Goal: Answer question/provide support: Share knowledge or assist other users

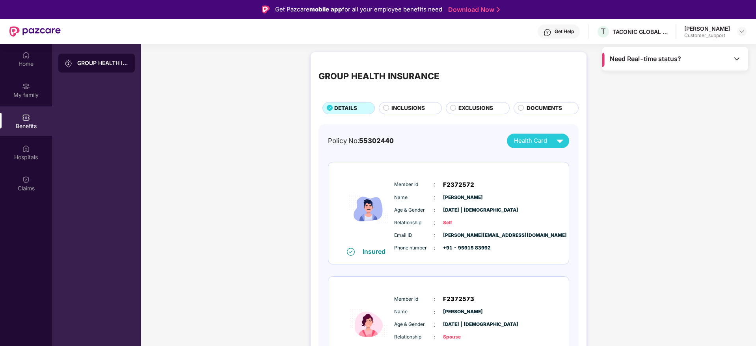
scroll to position [44, 0]
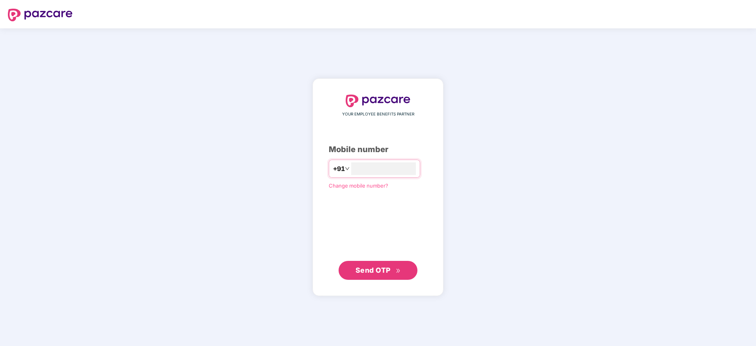
type input "**********"
click at [357, 270] on span "Send OTP" at bounding box center [372, 270] width 35 height 8
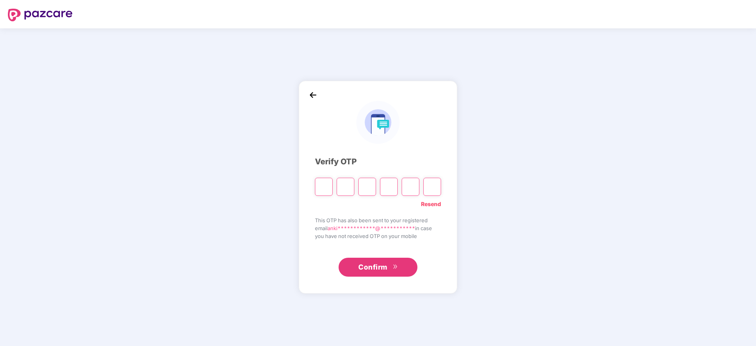
type input "*"
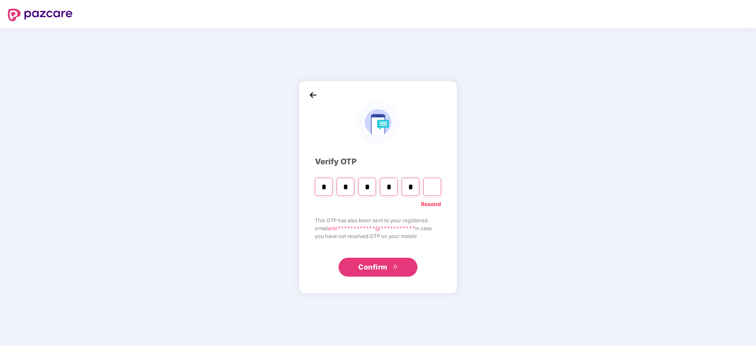
type input "*"
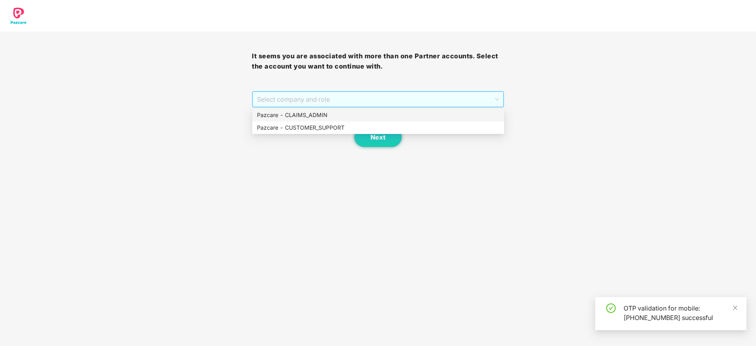
click at [422, 104] on span "Select company and role" at bounding box center [378, 99] width 242 height 15
click at [273, 129] on div "Pazcare - CUSTOMER_SUPPORT" at bounding box center [378, 127] width 242 height 9
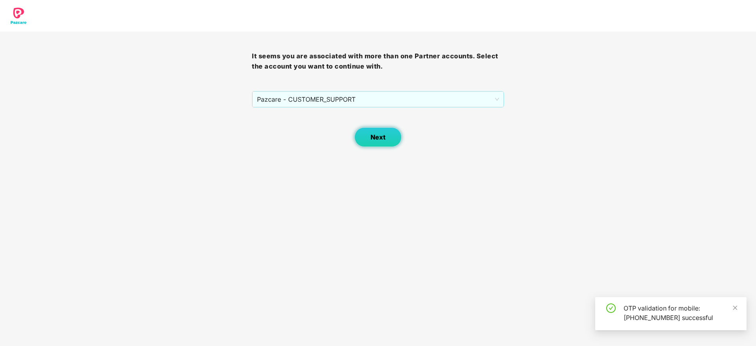
click at [385, 134] on button "Next" at bounding box center [377, 137] width 47 height 20
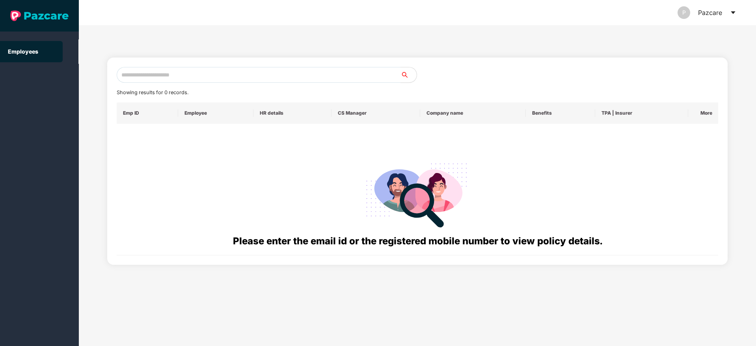
click at [733, 14] on icon "caret-down" at bounding box center [733, 12] width 6 height 6
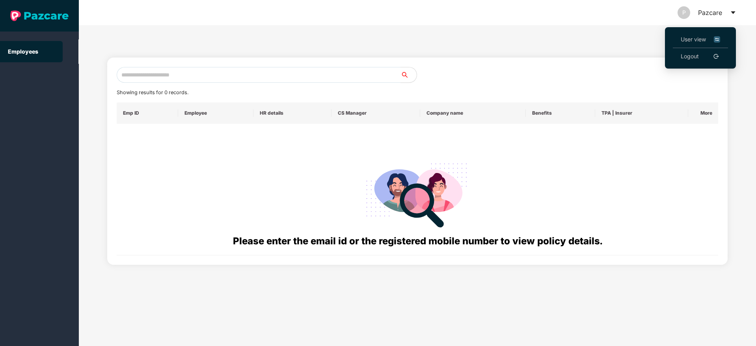
click at [686, 39] on span "User view" at bounding box center [699, 39] width 39 height 9
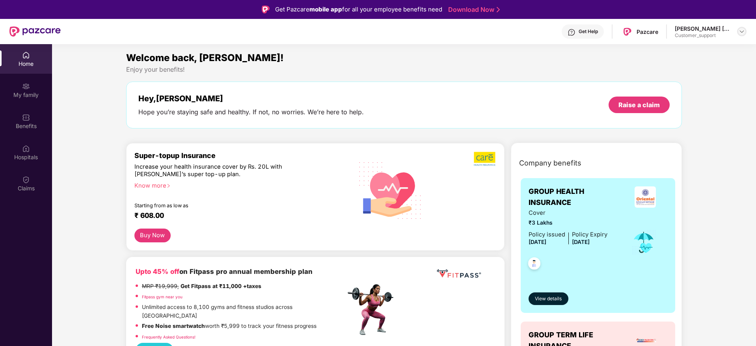
click at [740, 31] on img at bounding box center [741, 31] width 6 height 6
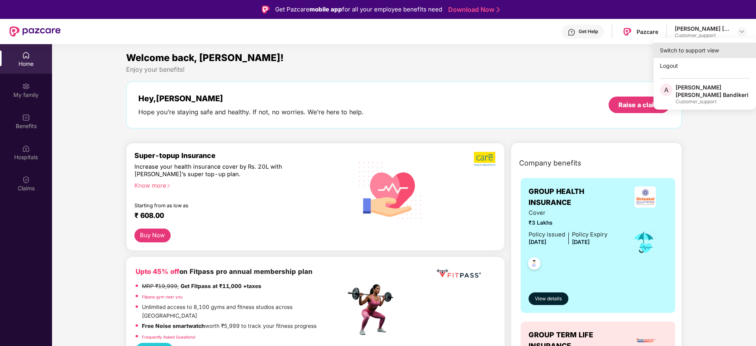
click at [699, 49] on div "Switch to support view" at bounding box center [704, 50] width 102 height 15
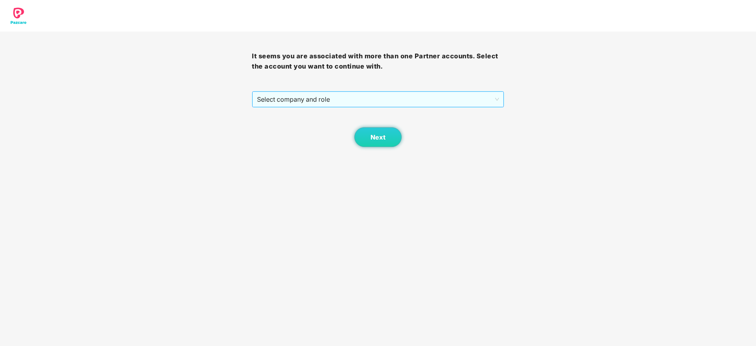
click at [440, 101] on span "Select company and role" at bounding box center [378, 99] width 242 height 15
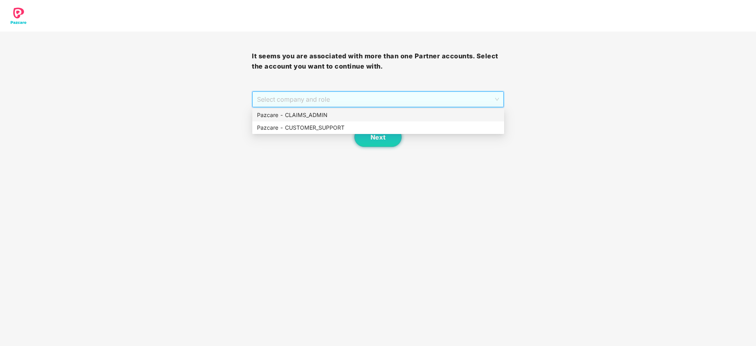
click at [283, 114] on div "Pazcare - CLAIMS_ADMIN" at bounding box center [378, 115] width 242 height 9
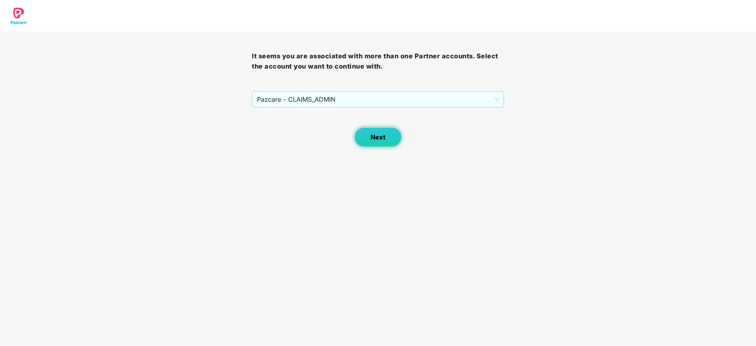
click at [376, 132] on button "Next" at bounding box center [377, 137] width 47 height 20
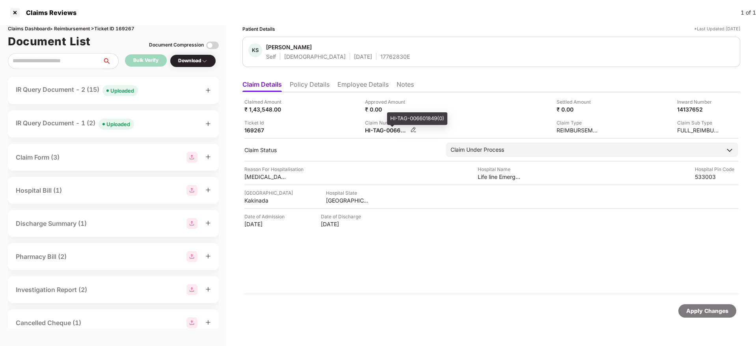
click at [373, 133] on div "HI-TAG-006601849(0)" at bounding box center [386, 129] width 43 height 7
copy div
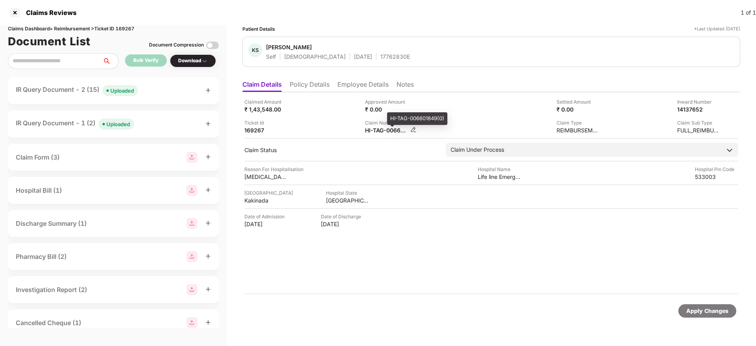
copy div
click at [154, 93] on div "IR Query Document - 2 (15) Uploaded" at bounding box center [113, 90] width 195 height 11
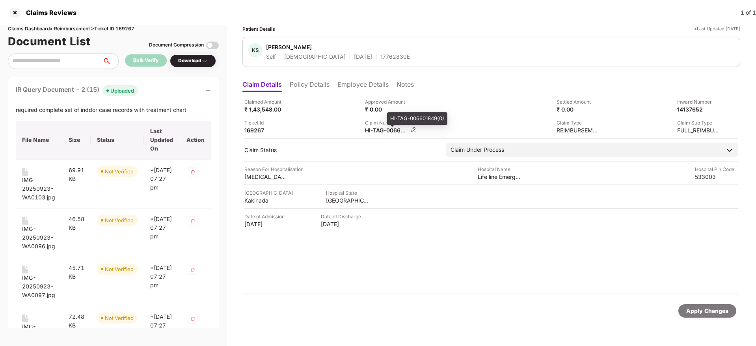
click at [386, 133] on div "HI-TAG-006601849(0)" at bounding box center [386, 129] width 43 height 7
copy div
click at [16, 16] on div at bounding box center [15, 12] width 13 height 13
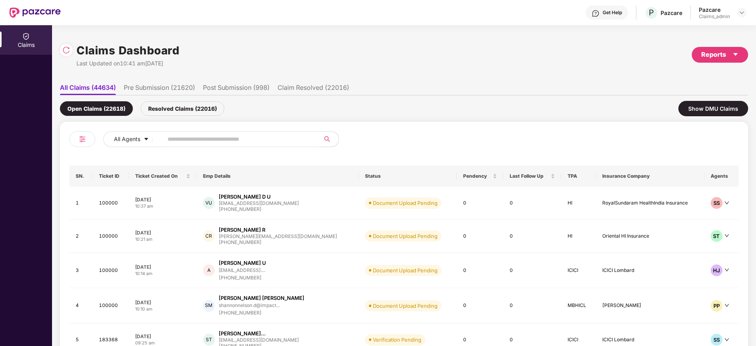
click at [169, 136] on input "text" at bounding box center [237, 139] width 141 height 12
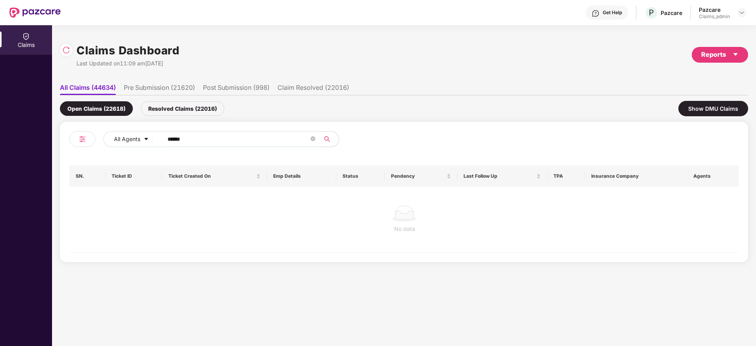
type input "******"
click at [175, 106] on div "Resolved Claims (22016)" at bounding box center [183, 108] width 84 height 15
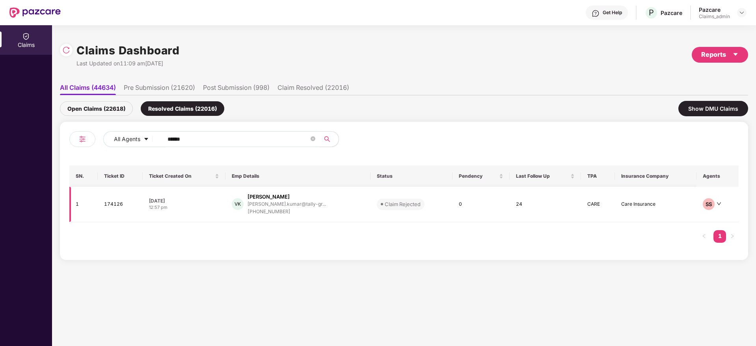
click at [211, 213] on td "15 Sep 2025 12:57 pm" at bounding box center [184, 204] width 83 height 35
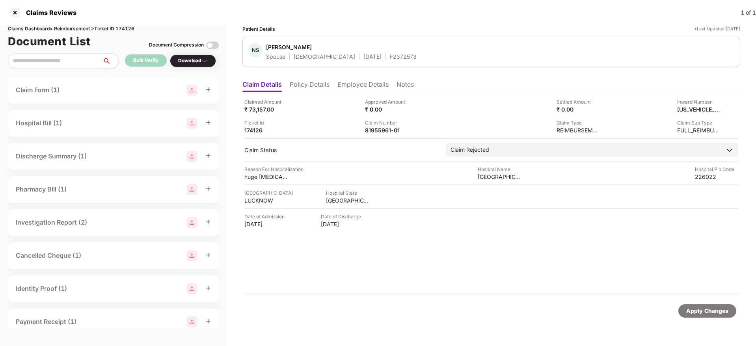
click at [364, 83] on li "Employee Details" at bounding box center [362, 85] width 51 height 11
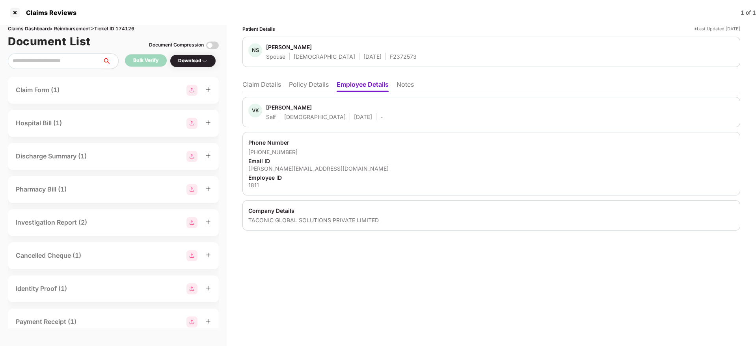
click at [299, 169] on div "vimlesh.kumar@tally-group.com" at bounding box center [491, 168] width 486 height 7
copy div "vimlesh.kumar@tally-group.com"
click at [132, 29] on div "Claims Dashboard > Reimbursement > Ticket ID 174126" at bounding box center [113, 28] width 211 height 7
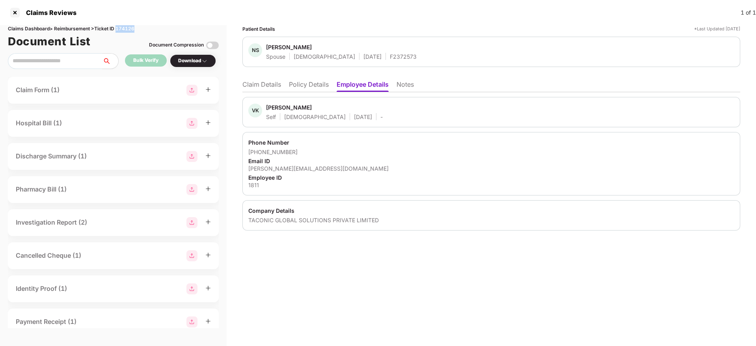
click at [132, 29] on div "Claims Dashboard > Reimbursement > Ticket ID 174126" at bounding box center [113, 28] width 211 height 7
copy div "174126"
click at [246, 93] on div "VK Vimlesh Kumar Self Male 16 Sept 1984 - Phone Number +919591583992 Email ID v…" at bounding box center [491, 161] width 498 height 138
click at [249, 84] on li "Claim Details" at bounding box center [261, 85] width 39 height 11
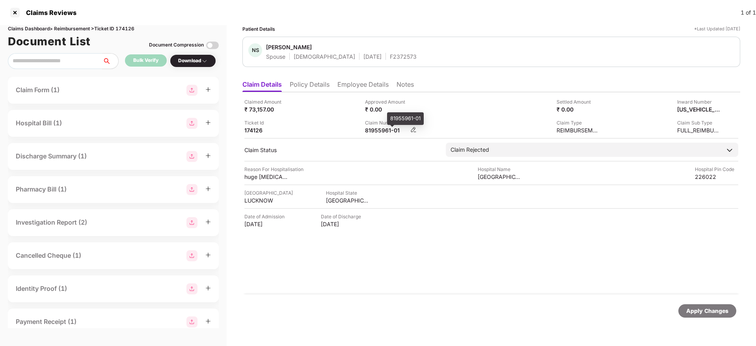
click at [369, 132] on div "81955961-01" at bounding box center [386, 129] width 43 height 7
drag, startPoint x: 354, startPoint y: 133, endPoint x: 400, endPoint y: 130, distance: 46.2
click at [403, 130] on div "Claimed Amount ₹ 73,157.00 Approved Amount ₹ 0.00 Settled Amount ₹ 0.00 Inward …" at bounding box center [491, 116] width 494 height 36
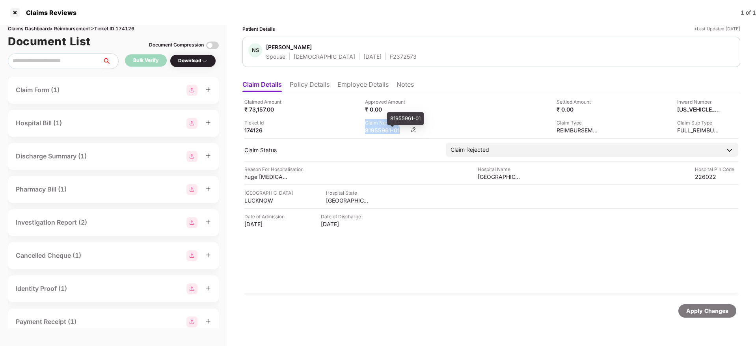
click at [400, 130] on div "81955961-01" at bounding box center [386, 129] width 43 height 7
click at [400, 131] on div "Claimed Amount ₹ 73,157.00 Approved Amount ₹ 0.00 Settled Amount ₹ 0.00 Inward …" at bounding box center [491, 116] width 494 height 36
copy div "81955961-01"
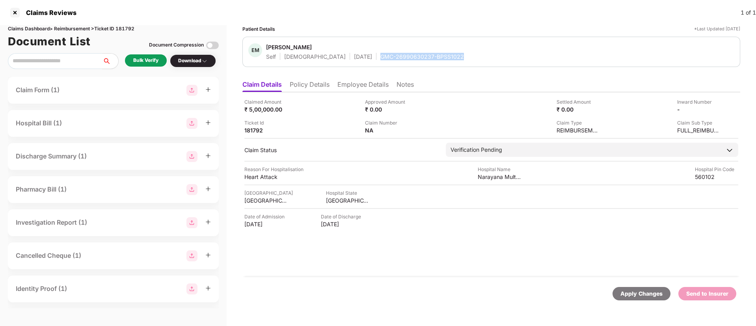
drag, startPoint x: 346, startPoint y: 57, endPoint x: 436, endPoint y: 58, distance: 90.2
click at [436, 58] on div "EM Eshwaran M H Self Male 26 Oct 1987 GMC-26990630237-BPSS1022" at bounding box center [491, 51] width 486 height 17
copy div "GMC-26990630237-BPSS1022"
click at [320, 79] on ul "Claim Details Policy Details Employee Details Notes" at bounding box center [491, 84] width 498 height 16
click at [320, 88] on li "Policy Details" at bounding box center [310, 85] width 40 height 11
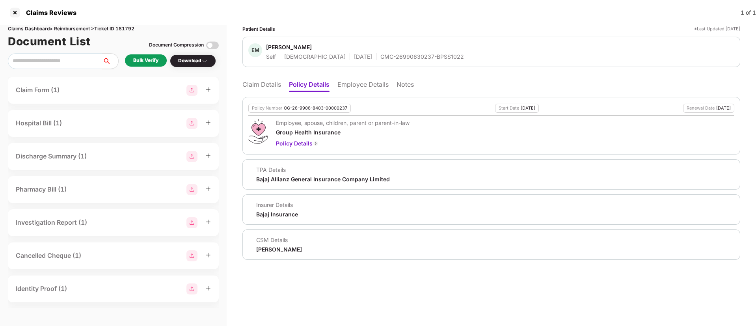
click at [145, 65] on div "Bulk Verify" at bounding box center [146, 60] width 42 height 12
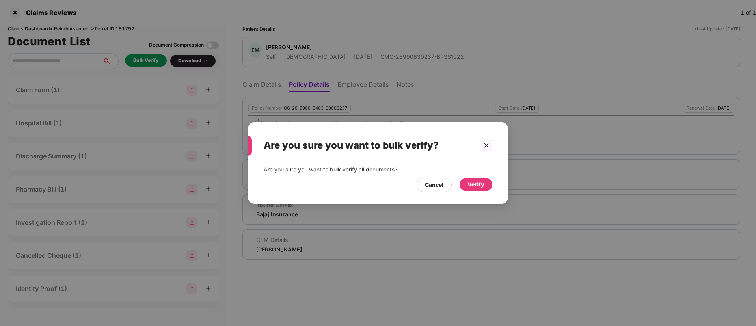
click at [487, 182] on div "Verify" at bounding box center [475, 184] width 33 height 13
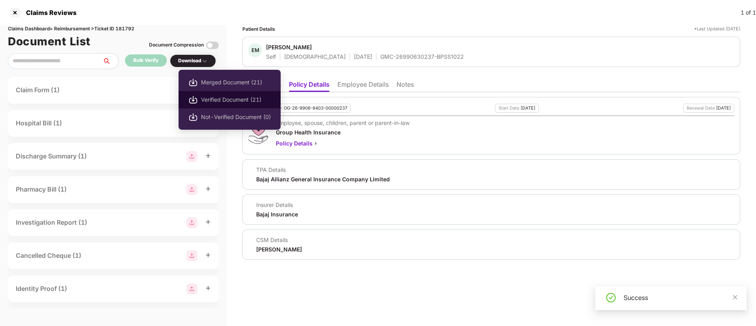
click at [210, 102] on span "Verified Document (21)" at bounding box center [236, 99] width 70 height 9
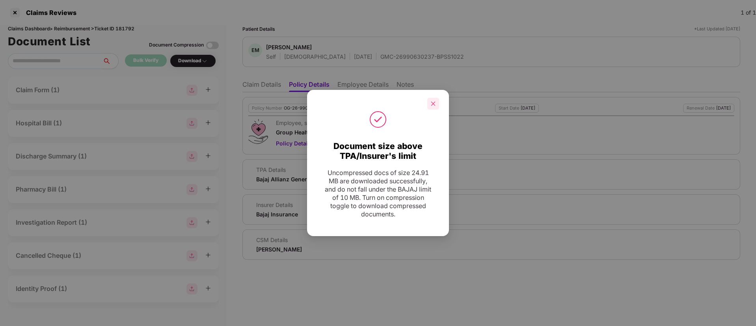
click at [438, 104] on div at bounding box center [433, 104] width 12 height 12
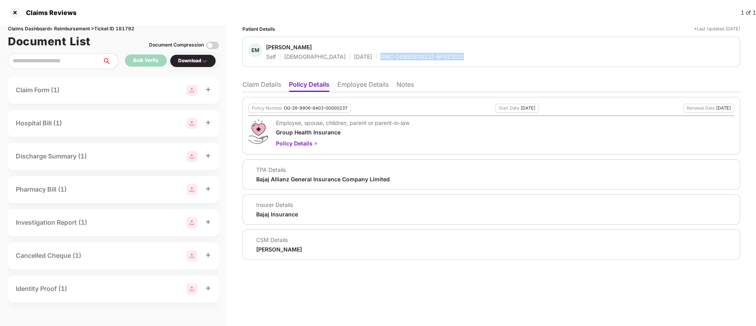
drag, startPoint x: 341, startPoint y: 61, endPoint x: 441, endPoint y: 54, distance: 99.9
click at [441, 54] on div "EM Eshwaran M H Self Male 26 Oct 1987 GMC-26990630237-BPSS1022" at bounding box center [491, 52] width 498 height 30
copy div "GMC-26990630237-BPSS1022"
click at [265, 88] on li "Claim Details" at bounding box center [261, 85] width 39 height 11
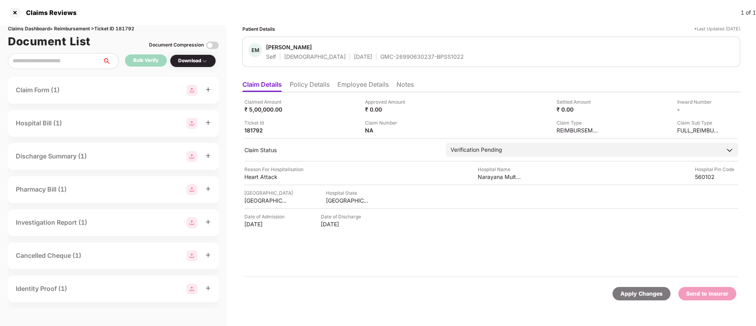
click at [313, 92] on div "Claimed Amount ₹ 5,00,000.00 Approved Amount ₹ 0.00 Settled Amount ₹ 0.00 Inwar…" at bounding box center [491, 184] width 498 height 185
drag, startPoint x: 345, startPoint y: 60, endPoint x: 426, endPoint y: 57, distance: 81.2
click at [426, 57] on div "EM Eshwaran M H Self Male 26 Oct 1987 GMC-26990630237-BPSS1022" at bounding box center [491, 52] width 498 height 30
copy div "GMC-26990630237-BPSS1022"
click at [491, 174] on div "Narayana Multispeciality Hospital HSR" at bounding box center [499, 176] width 43 height 7
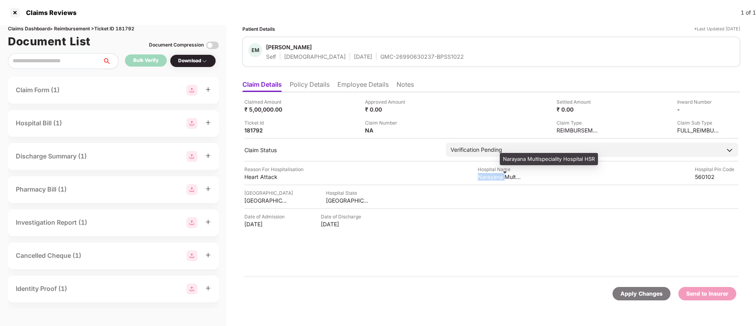
click at [491, 174] on div "Narayana Multispeciality Hospital HSR" at bounding box center [499, 176] width 43 height 7
copy div "Narayana Multispeciality Hospital HSR"
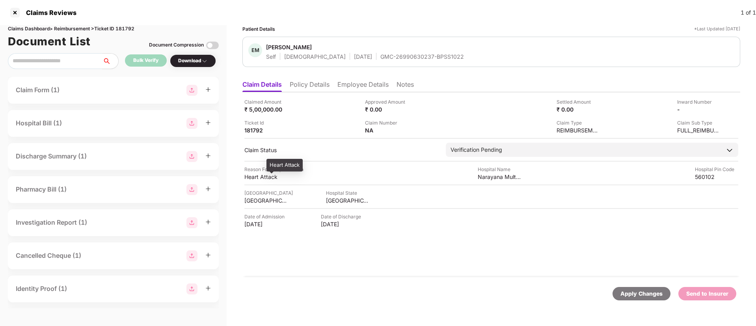
click at [251, 176] on div "Heart Attack" at bounding box center [265, 176] width 43 height 7
click at [251, 178] on div "Heart Attack" at bounding box center [265, 176] width 43 height 7
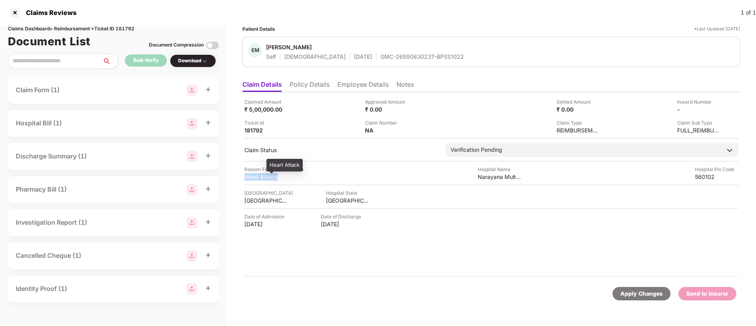
click at [251, 178] on div "Heart Attack" at bounding box center [265, 176] width 43 height 7
copy div "Heart Attack"
click at [376, 87] on li "Employee Details" at bounding box center [362, 85] width 51 height 11
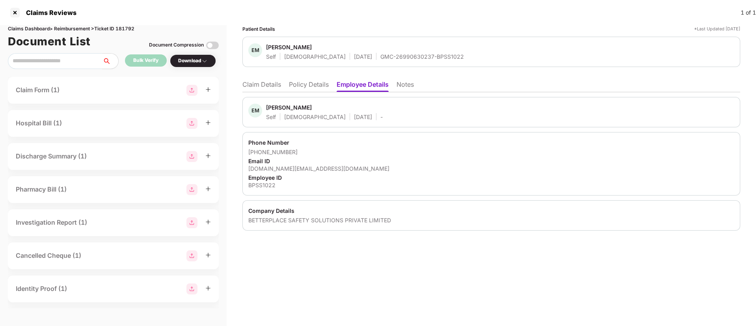
click at [273, 167] on div "eshwaran.mh@betterplace.co.in" at bounding box center [491, 168] width 486 height 7
copy div "eshwaran.mh@betterplace.co.in"
drag, startPoint x: 257, startPoint y: 150, endPoint x: 301, endPoint y: 150, distance: 43.7
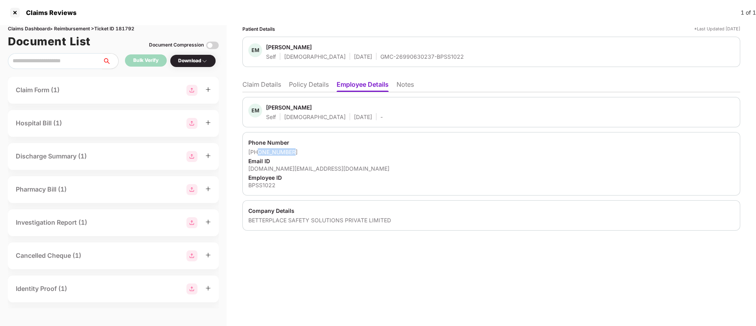
click at [301, 150] on div "+919538978708" at bounding box center [491, 151] width 486 height 7
copy div "9538978708"
click at [258, 89] on li "Claim Details" at bounding box center [261, 85] width 39 height 11
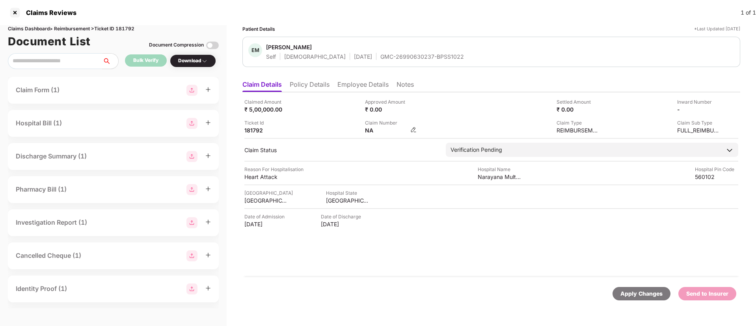
click at [413, 127] on img at bounding box center [413, 129] width 6 height 6
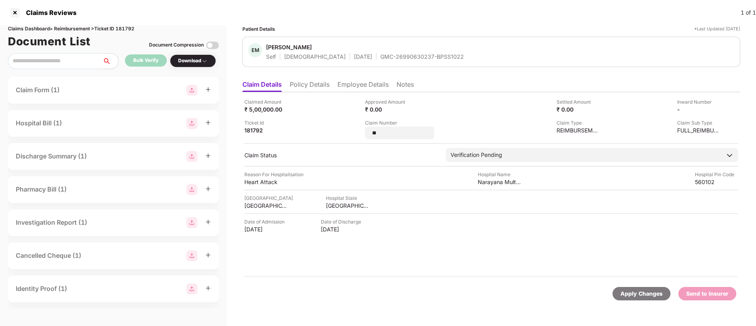
type input "*"
type input "**********"
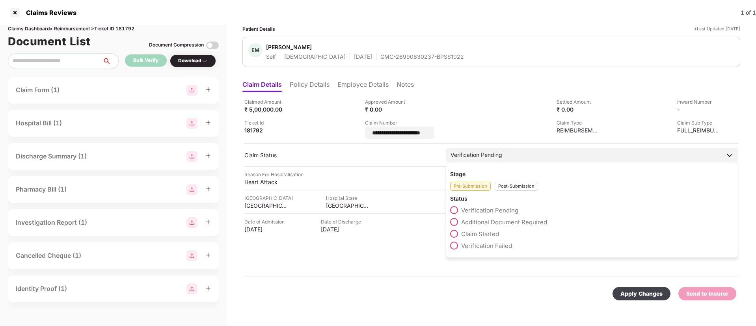
click at [516, 185] on div "Post-Submission" at bounding box center [515, 186] width 43 height 9
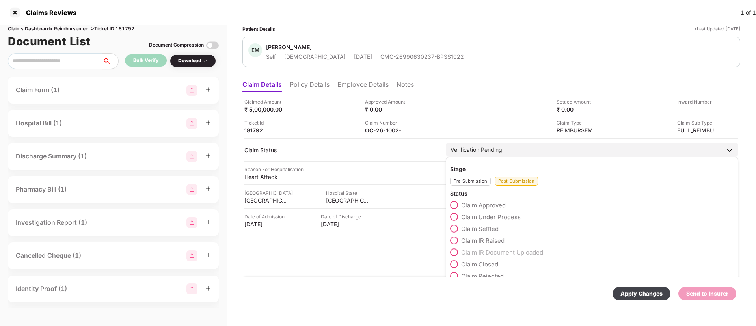
click at [455, 216] on span at bounding box center [454, 217] width 8 height 8
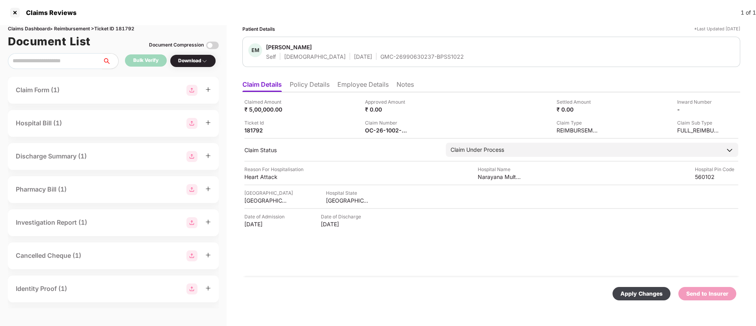
click at [630, 292] on div "Apply Changes" at bounding box center [641, 293] width 42 height 9
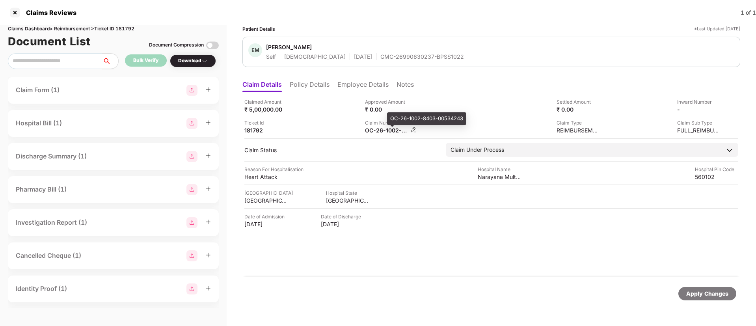
click at [388, 128] on div "OC-26-1002-8403-00534243" at bounding box center [386, 129] width 43 height 7
copy div
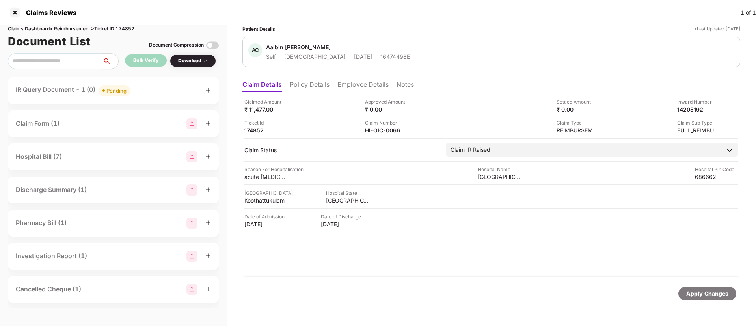
click at [157, 91] on div "IR Query Document - 1 (0) Pending" at bounding box center [113, 90] width 195 height 11
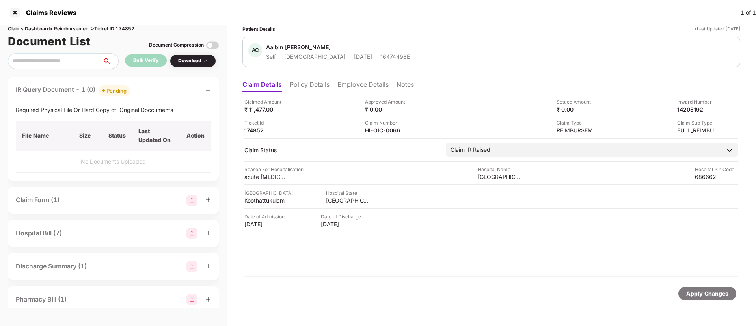
click at [157, 91] on div "IR Query Document - 1 (0) Pending" at bounding box center [113, 90] width 195 height 11
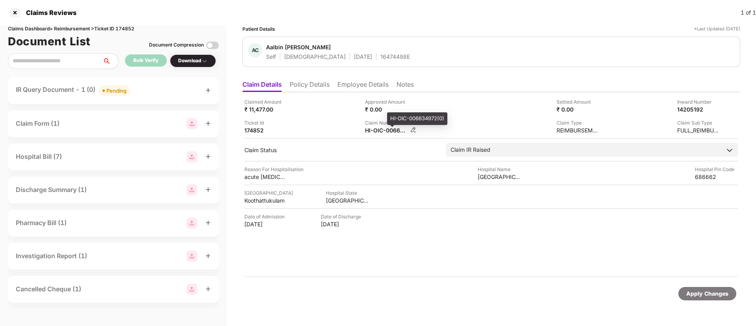
click at [378, 132] on div "HI-OIC-006634972(0)" at bounding box center [386, 129] width 43 height 7
copy div
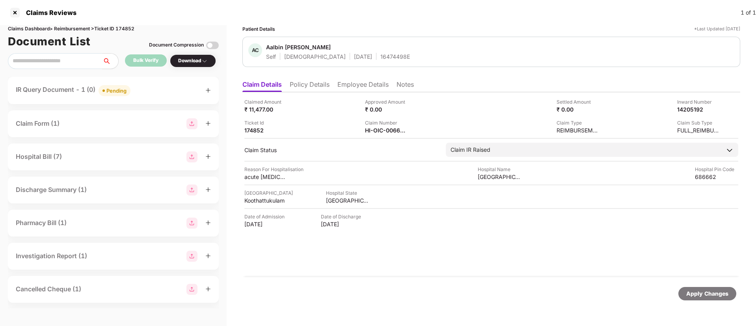
copy div
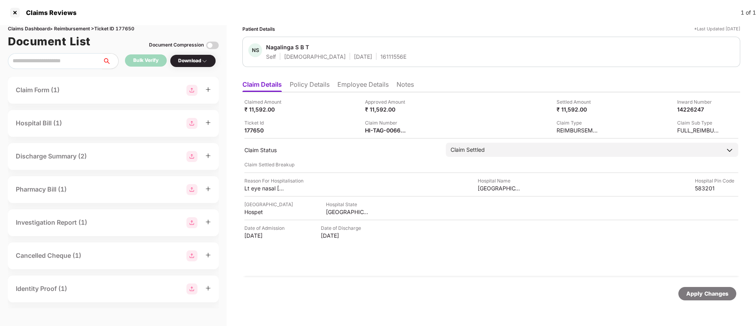
click at [370, 134] on div "Claimed Amount ₹ 11,592.00 Approved Amount ₹ 11,592.00 Settled Amount ₹ 11,592.…" at bounding box center [491, 184] width 498 height 185
click at [374, 130] on div "HI-TAG-006634916(0)" at bounding box center [386, 129] width 43 height 7
copy div
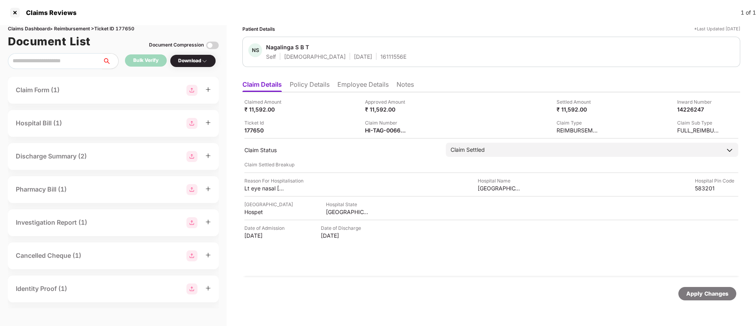
copy div
